Goal: Transaction & Acquisition: Purchase product/service

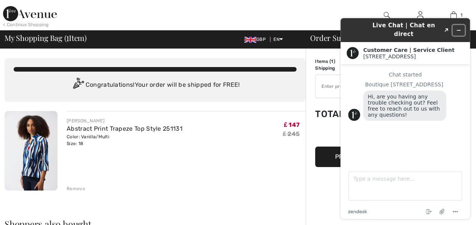
click at [456, 28] on icon "Minimize widget" at bounding box center [458, 30] width 5 height 5
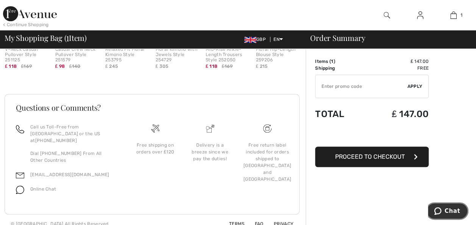
scroll to position [266, 0]
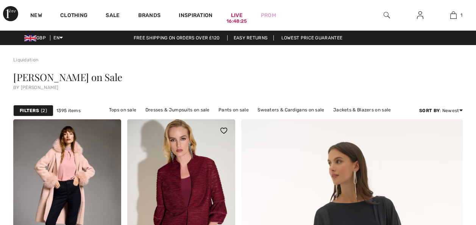
checkbox input "true"
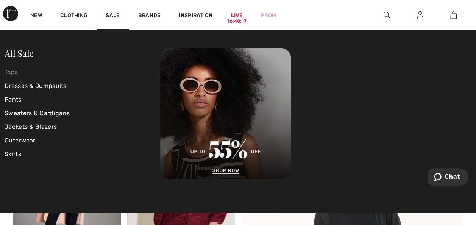
click at [12, 73] on link "Tops" at bounding box center [83, 72] width 156 height 14
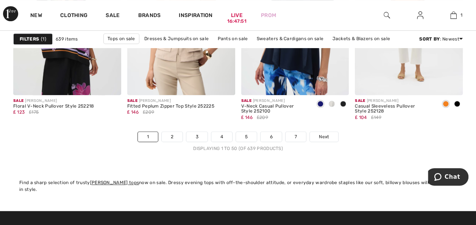
scroll to position [3092, 0]
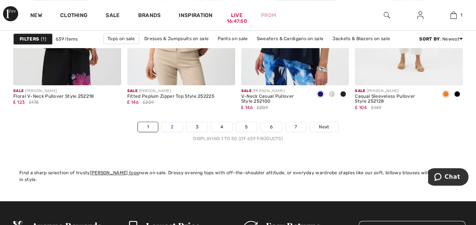
click at [173, 127] on link "2" at bounding box center [172, 127] width 21 height 10
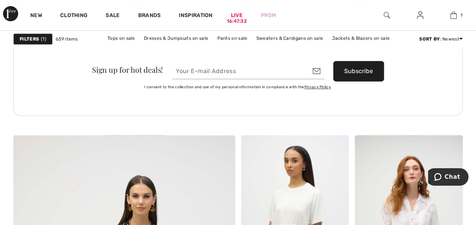
scroll to position [1604, 0]
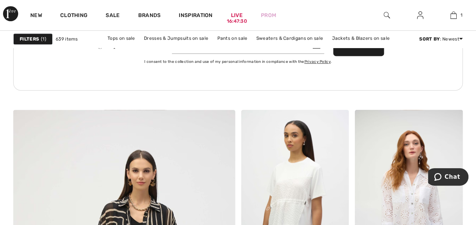
click at [473, 220] on div "Liquidation Tops Tops On Sale Filters 1 639 items Tops on sale Dresses & Jumpsu…" at bounding box center [238, 56] width 476 height 3230
click at [266, 16] on link "Prom" at bounding box center [268, 15] width 15 height 8
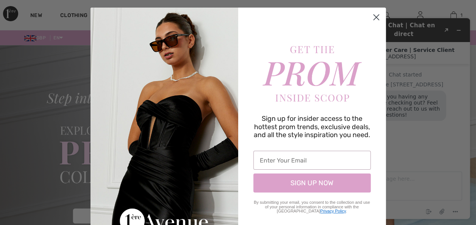
click at [375, 20] on circle "Close dialog" at bounding box center [375, 17] width 12 height 12
